Goal: Understand site structure: Understand site structure

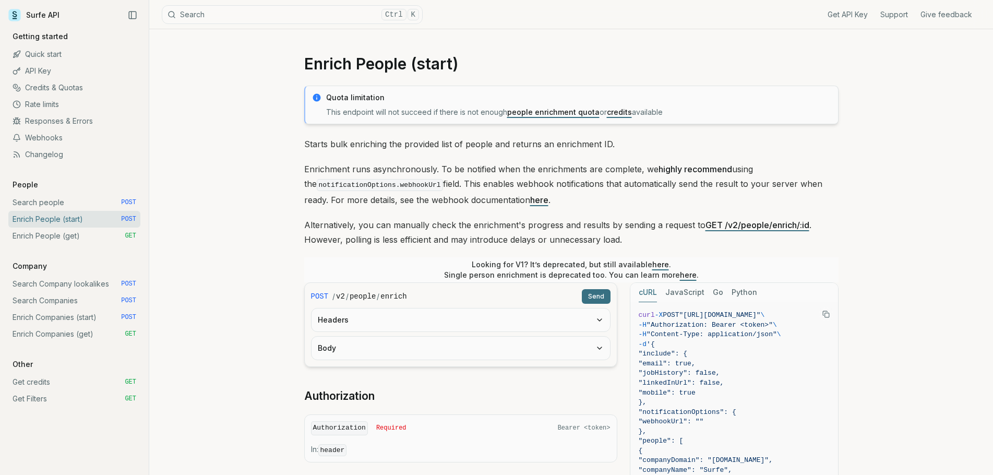
click at [23, 332] on link "Enrich Companies (get) GET" at bounding box center [74, 334] width 132 height 17
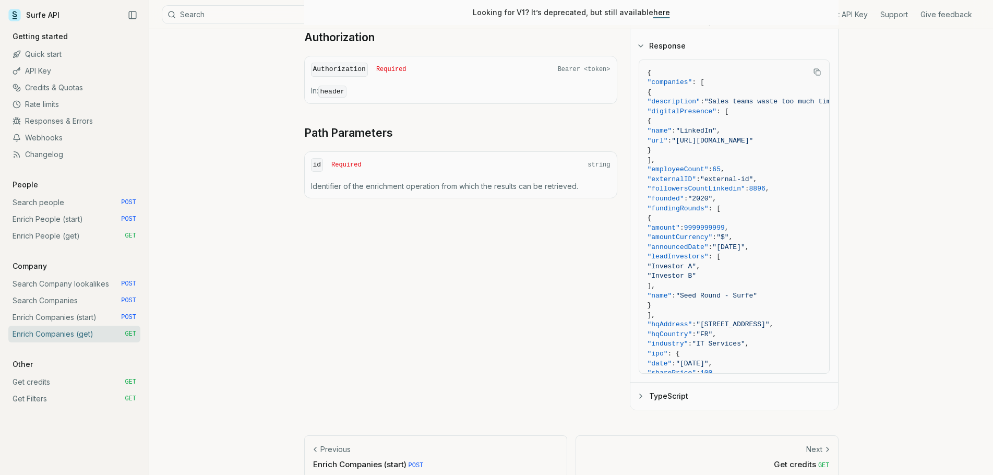
scroll to position [345, 0]
click at [30, 106] on link "Rate limits" at bounding box center [74, 104] width 132 height 17
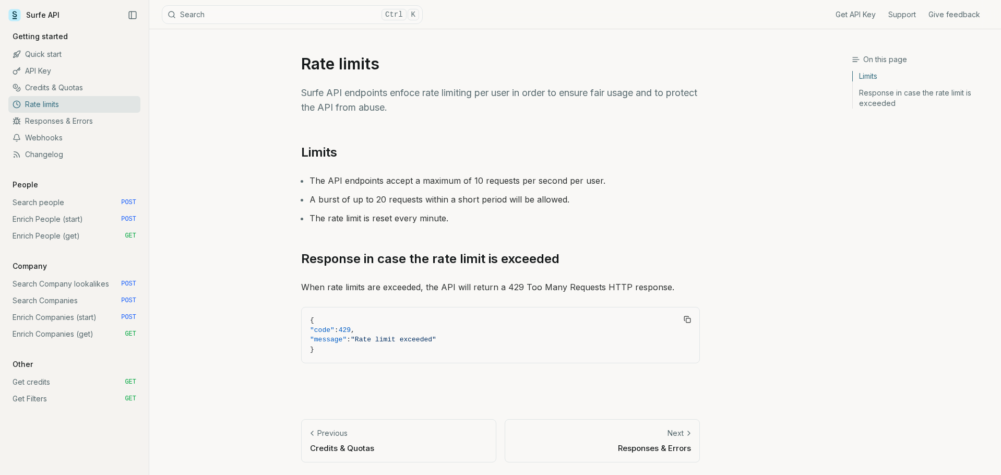
click at [44, 73] on link "API Key" at bounding box center [74, 71] width 132 height 17
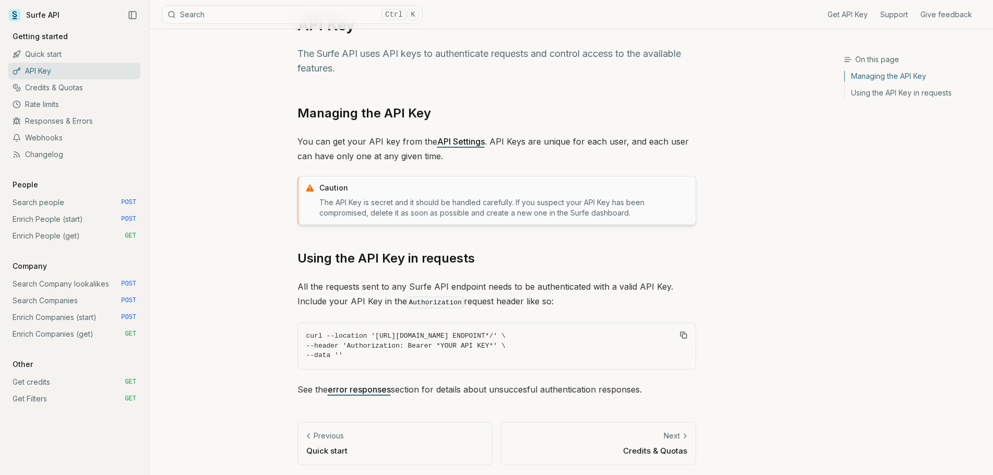
scroll to position [41, 0]
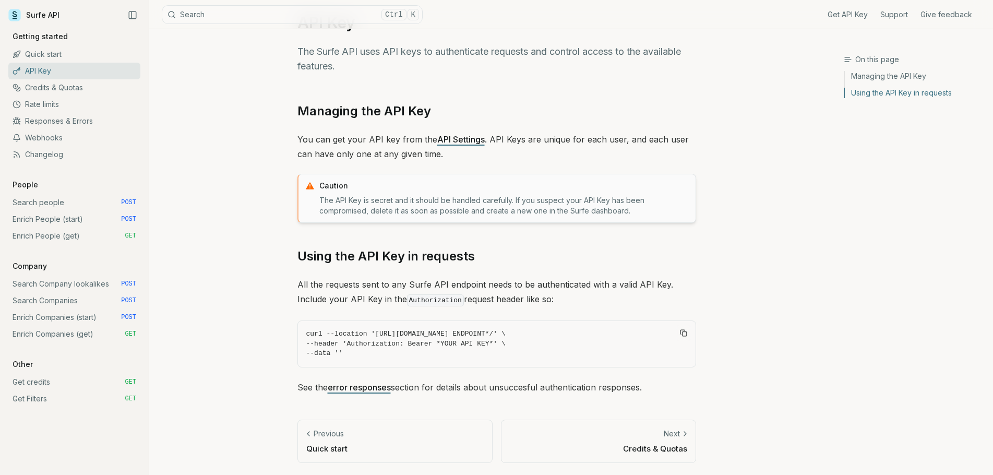
click at [26, 51] on link "Quick start" at bounding box center [74, 54] width 132 height 17
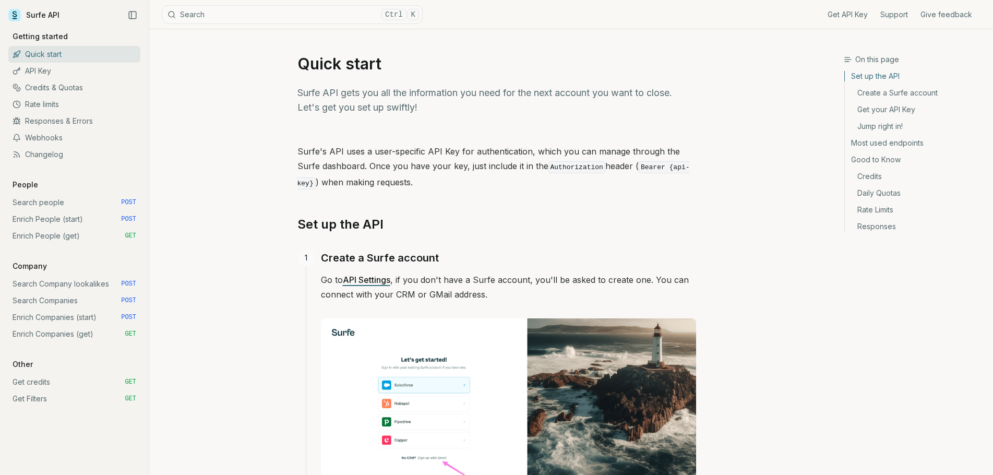
click at [375, 278] on link "API Settings" at bounding box center [366, 280] width 47 height 10
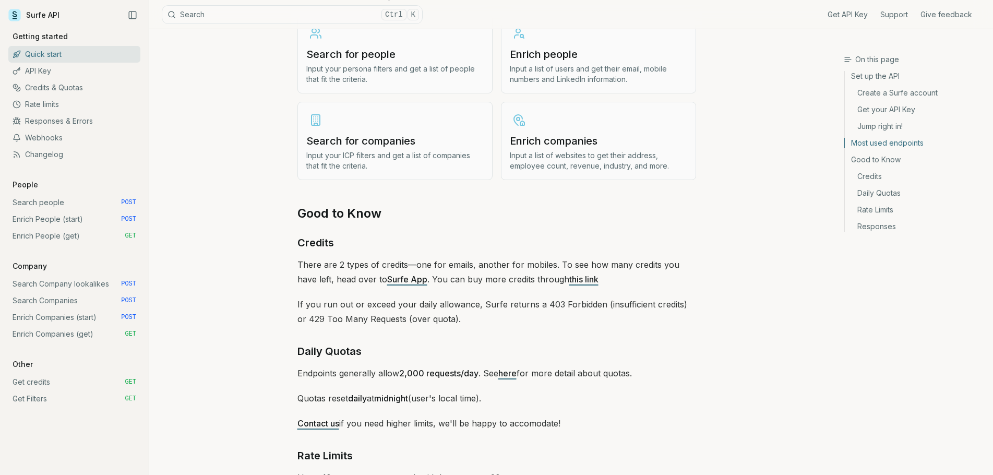
scroll to position [1305, 0]
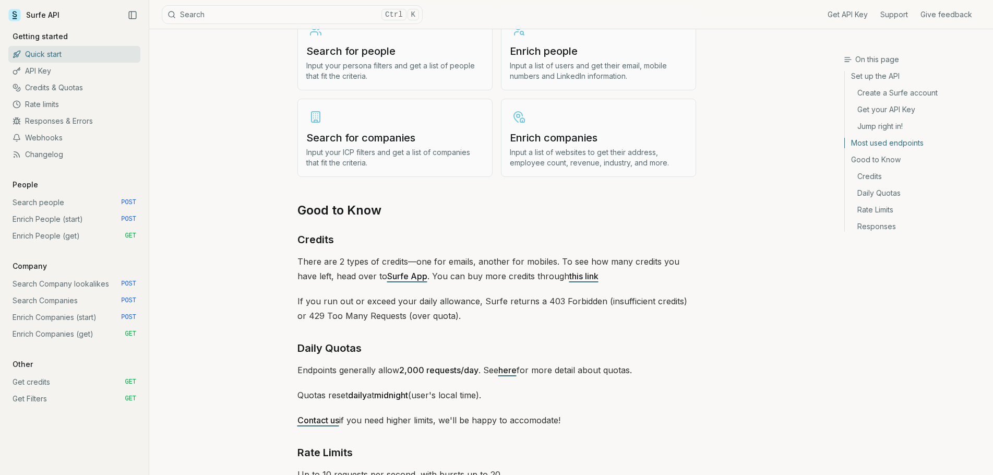
click at [387, 274] on link "Surfe App" at bounding box center [407, 276] width 40 height 10
